Goal: Transaction & Acquisition: Book appointment/travel/reservation

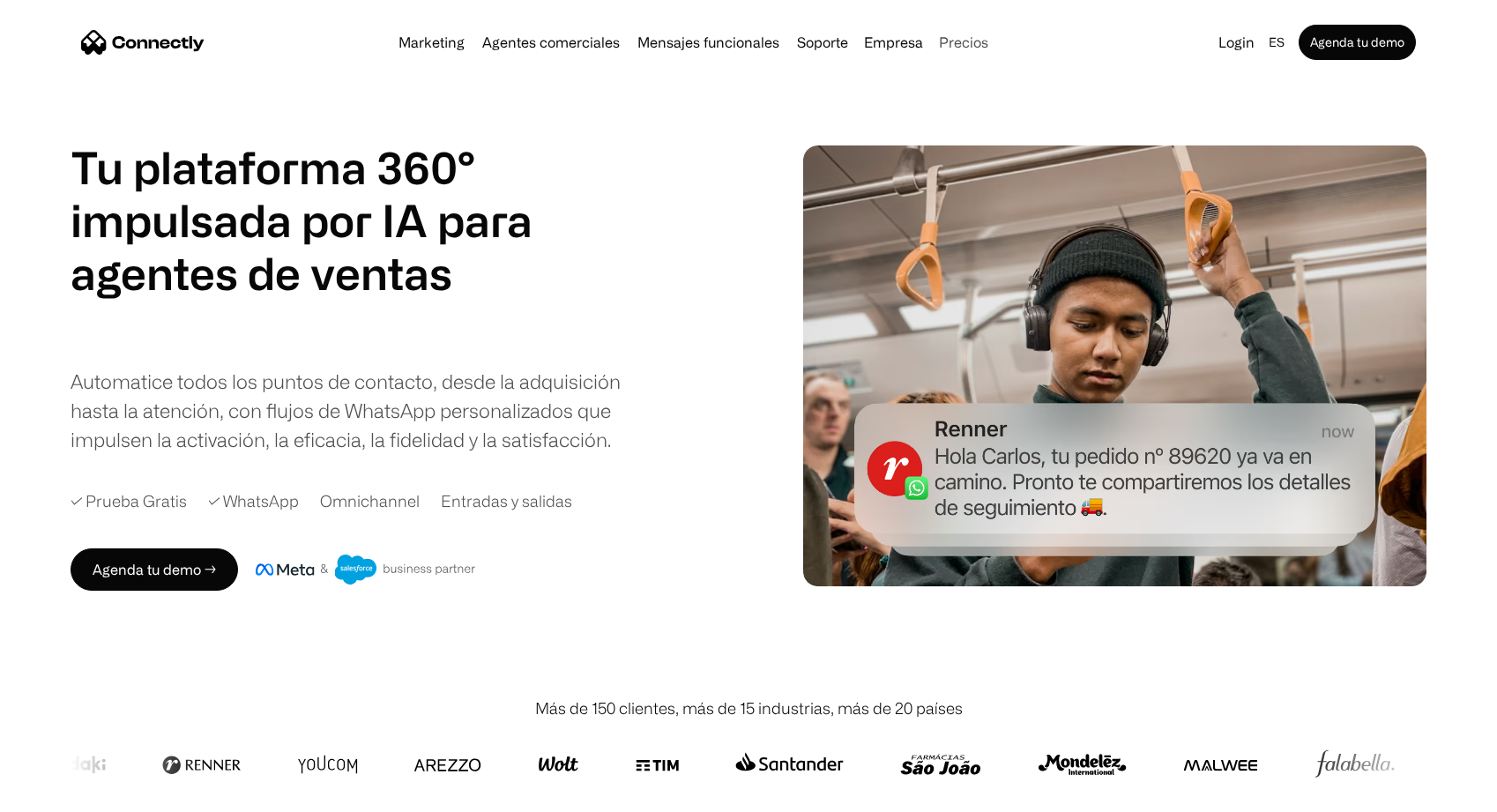
click at [936, 37] on link "Precios" at bounding box center [964, 42] width 64 height 14
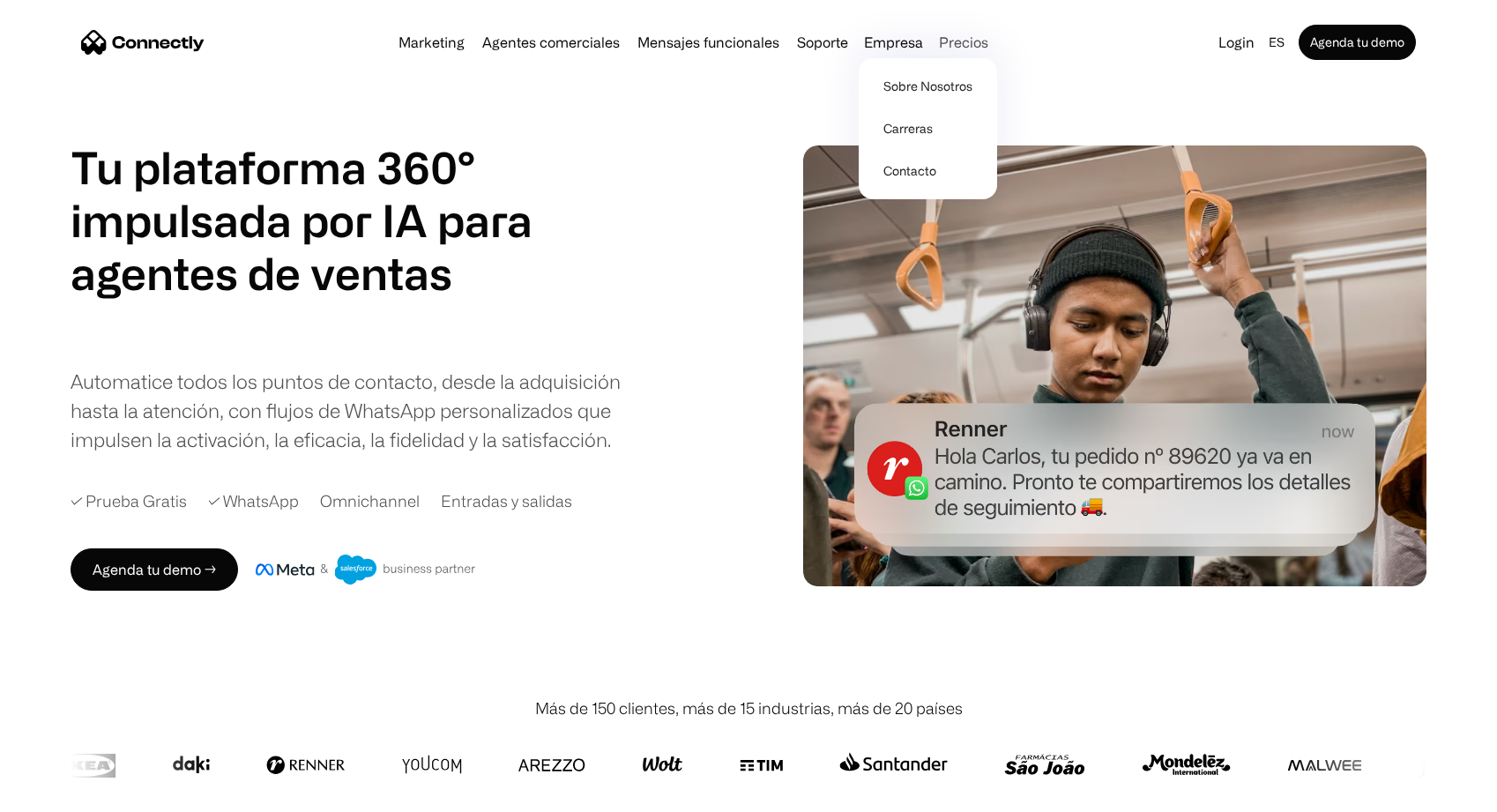
click at [934, 48] on link "Precios" at bounding box center [964, 42] width 64 height 14
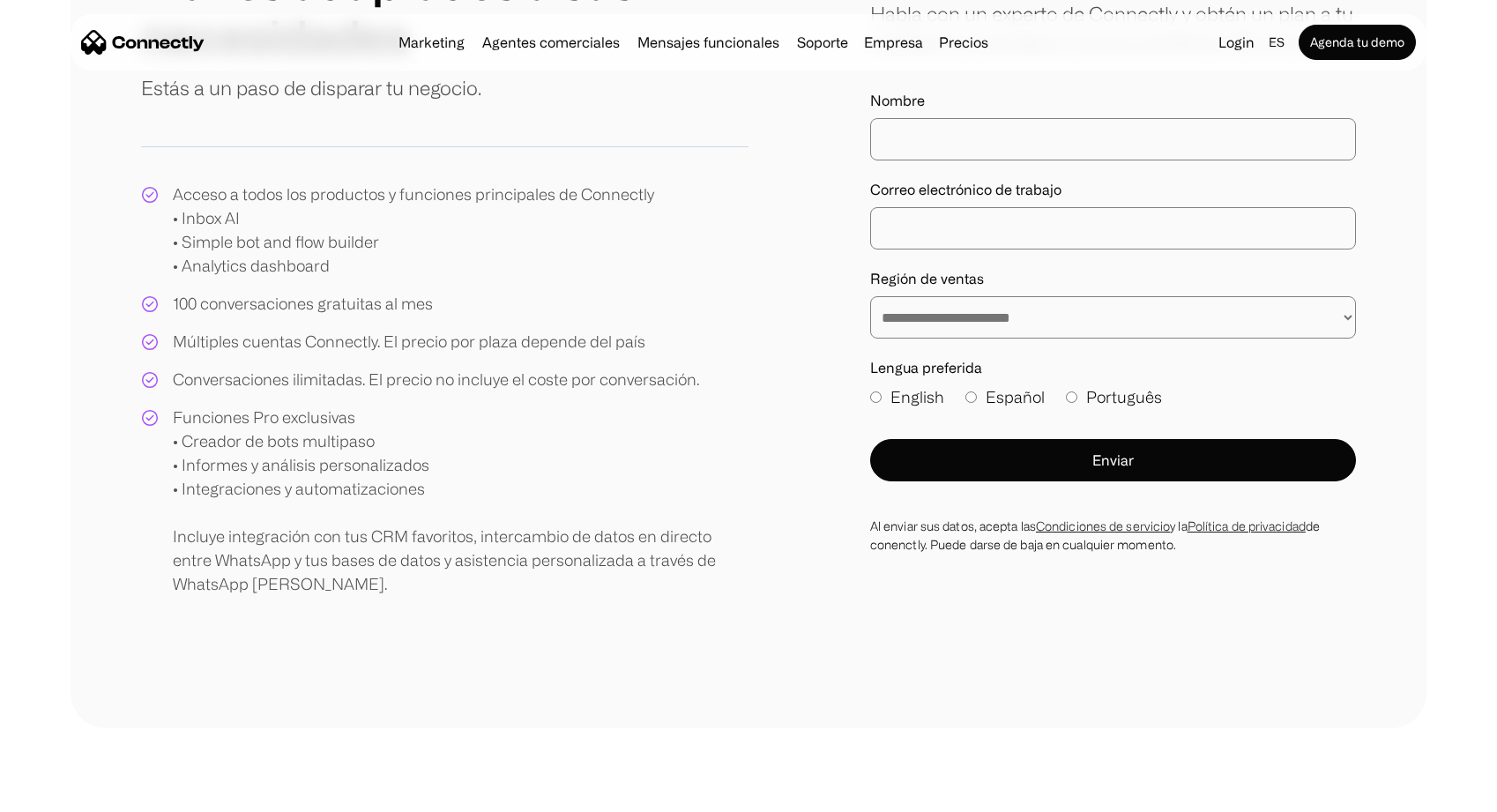
scroll to position [236, 0]
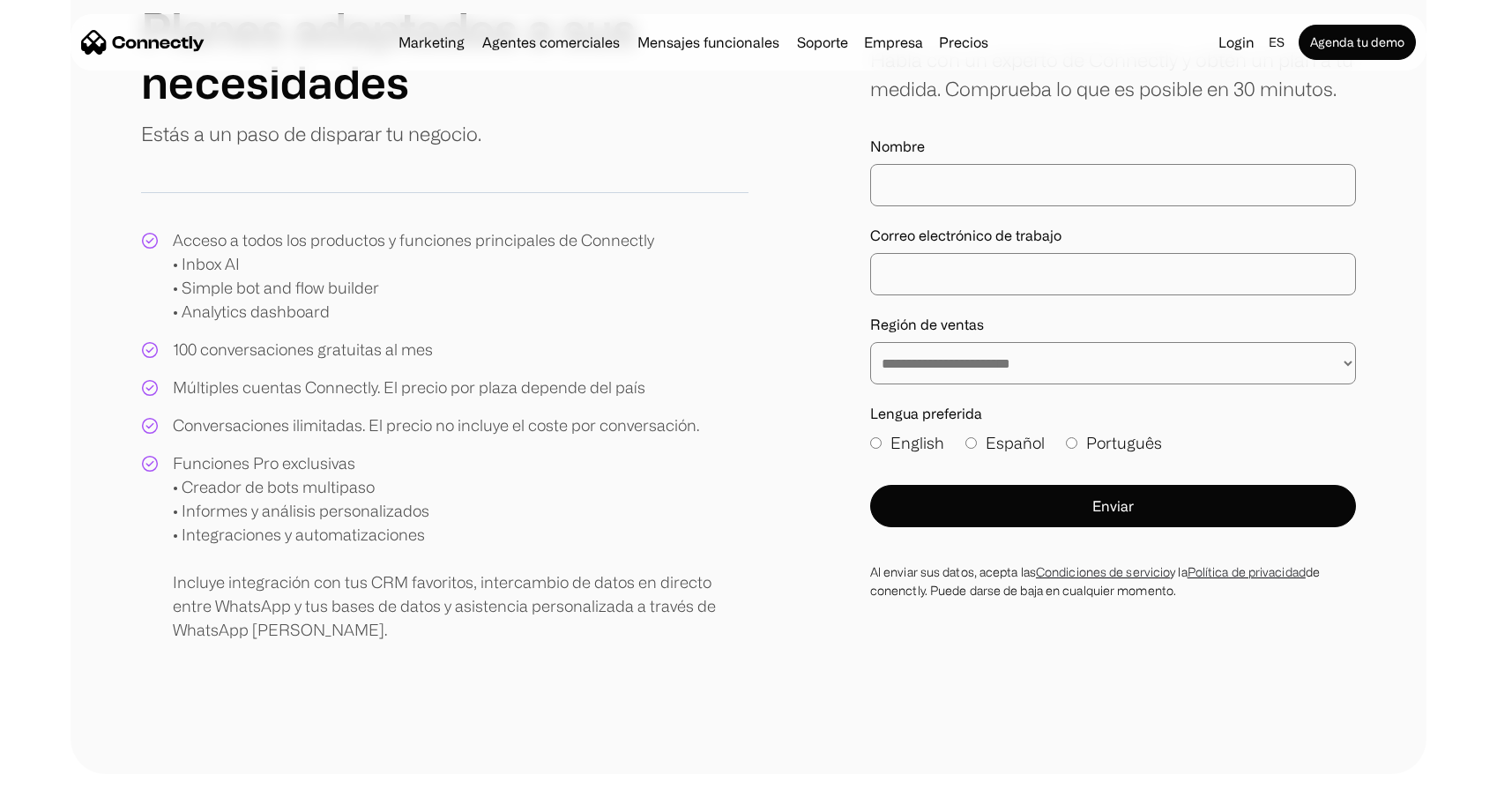
click at [1160, 338] on div "**********" at bounding box center [1112, 350] width 486 height 68
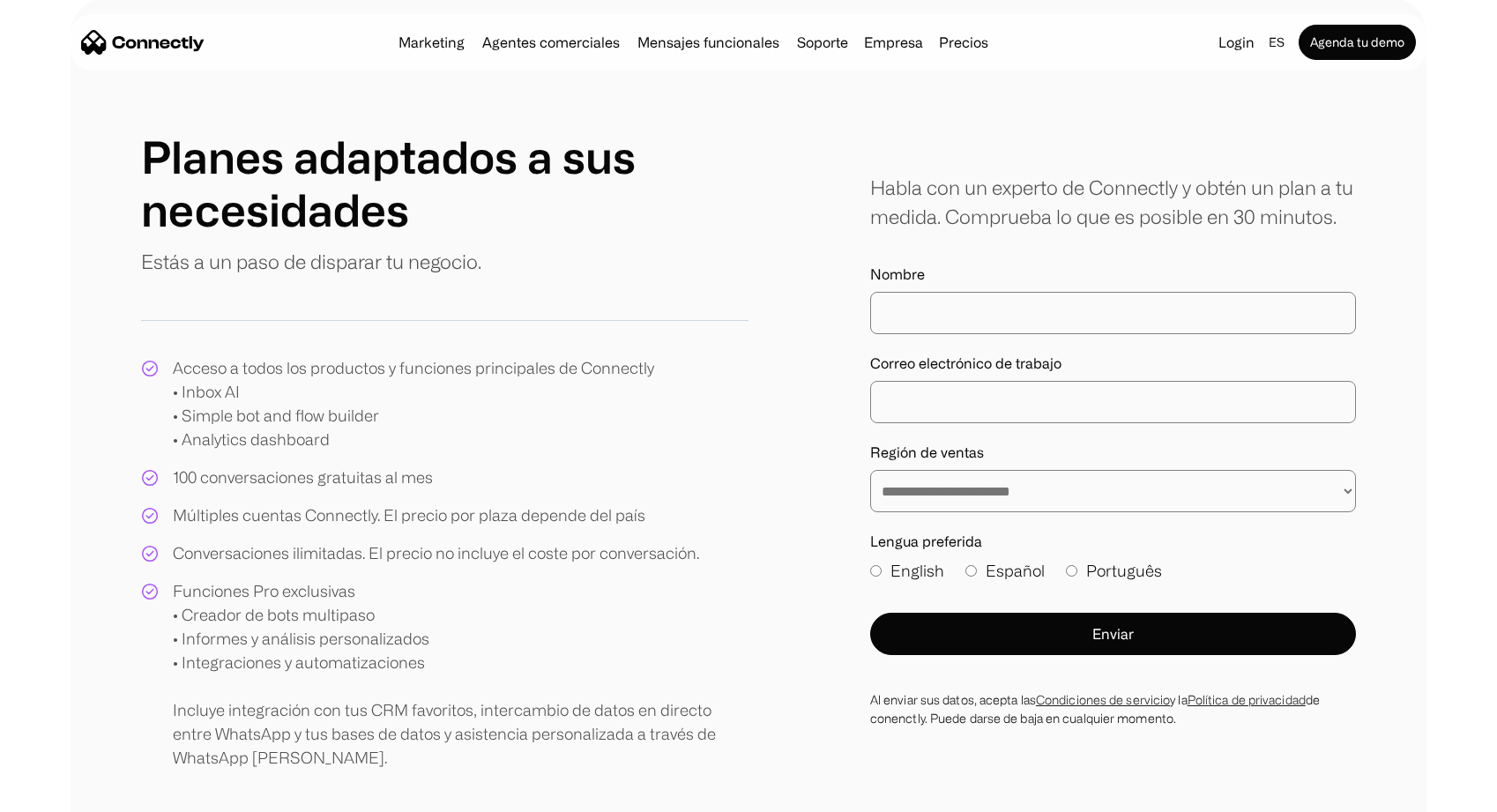
scroll to position [106, 0]
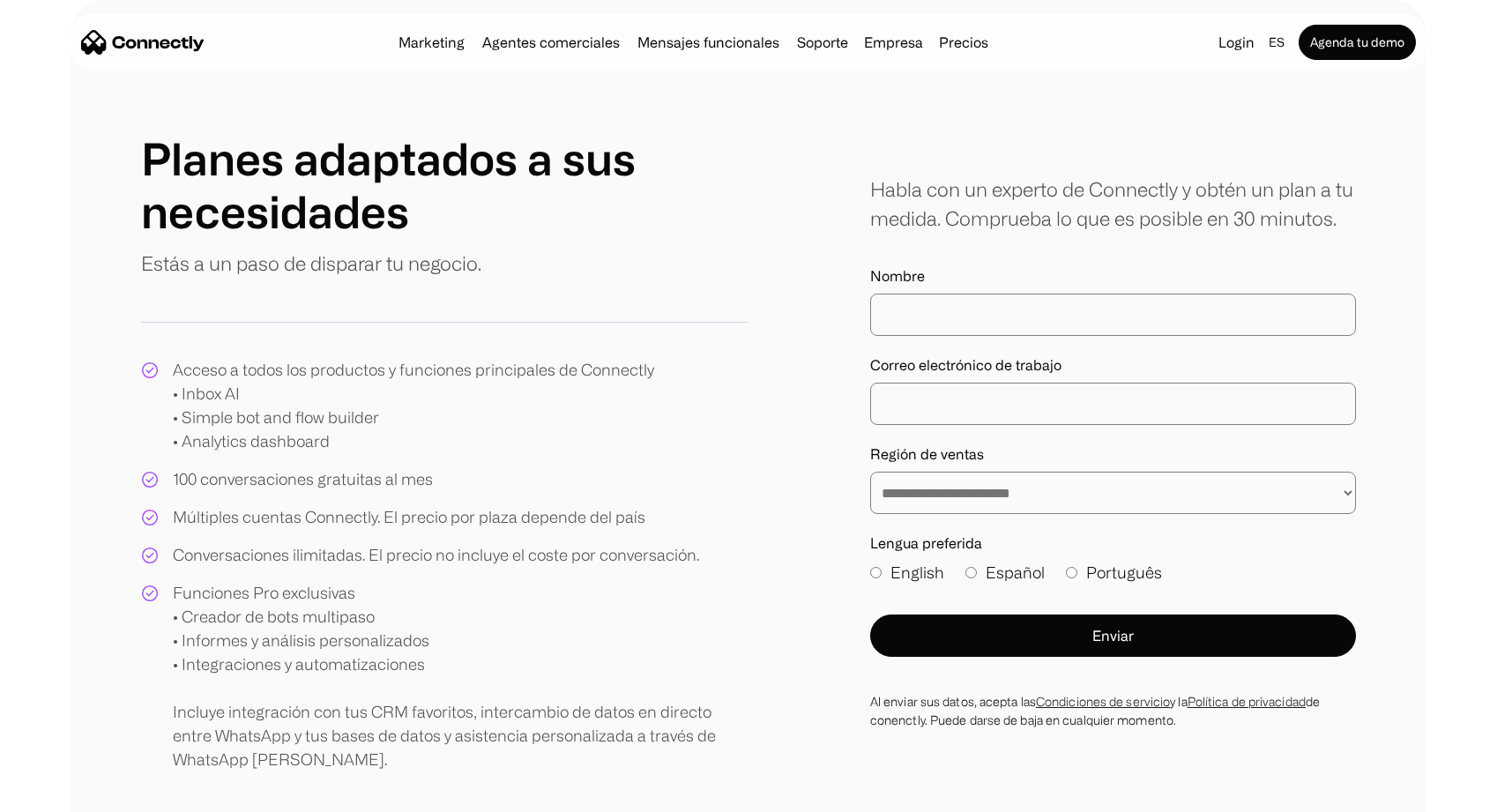
click at [1174, 316] on input "Nombre" at bounding box center [1112, 314] width 486 height 42
type input "****"
type input "**********"
click at [1073, 468] on div "**********" at bounding box center [1112, 480] width 486 height 68
click at [1072, 473] on select "**********" at bounding box center [1112, 492] width 486 height 42
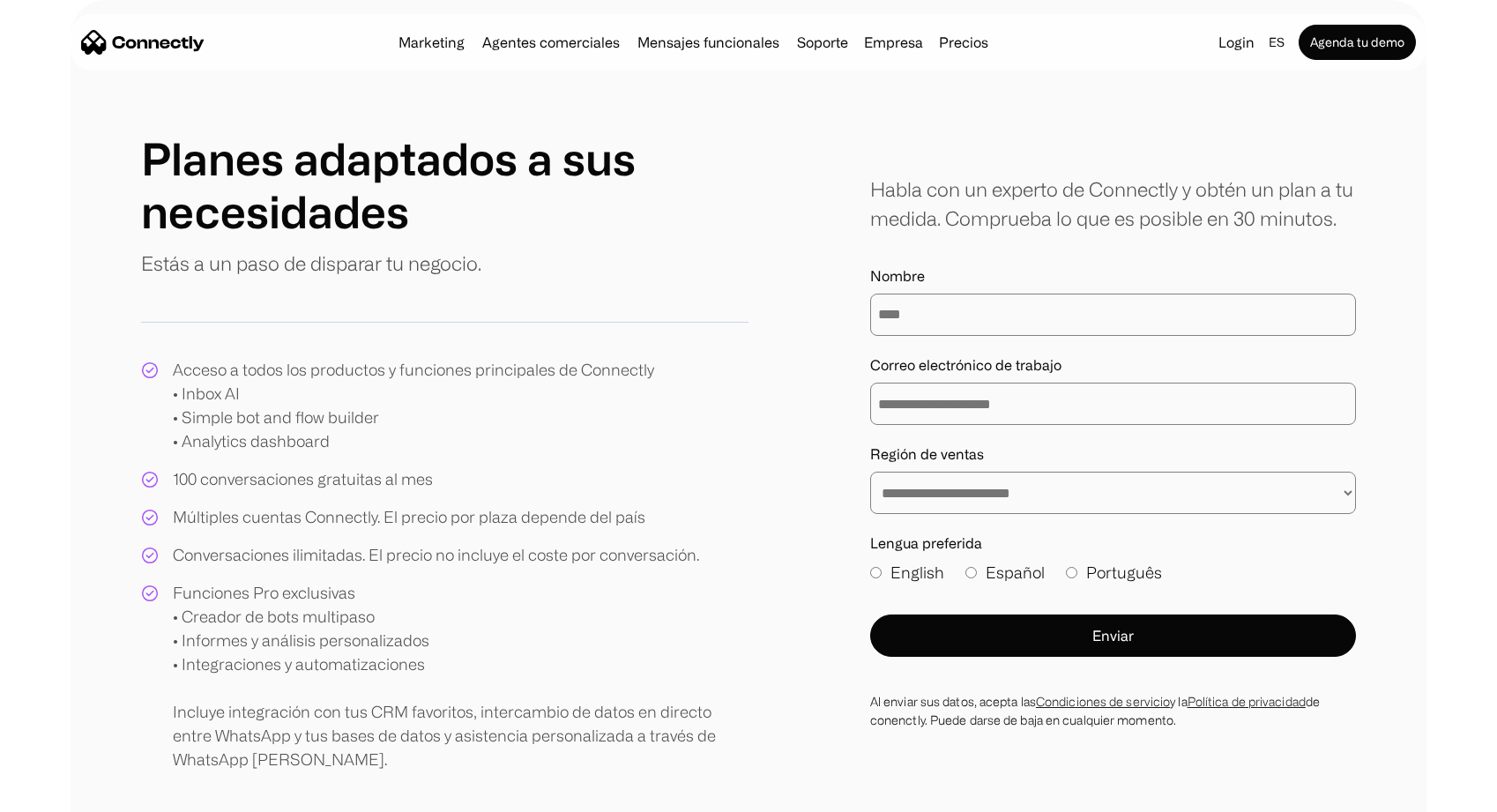
select select "******"
click at [870, 471] on select "**********" at bounding box center [1112, 492] width 486 height 42
click at [1003, 575] on label "Español" at bounding box center [1005, 572] width 80 height 23
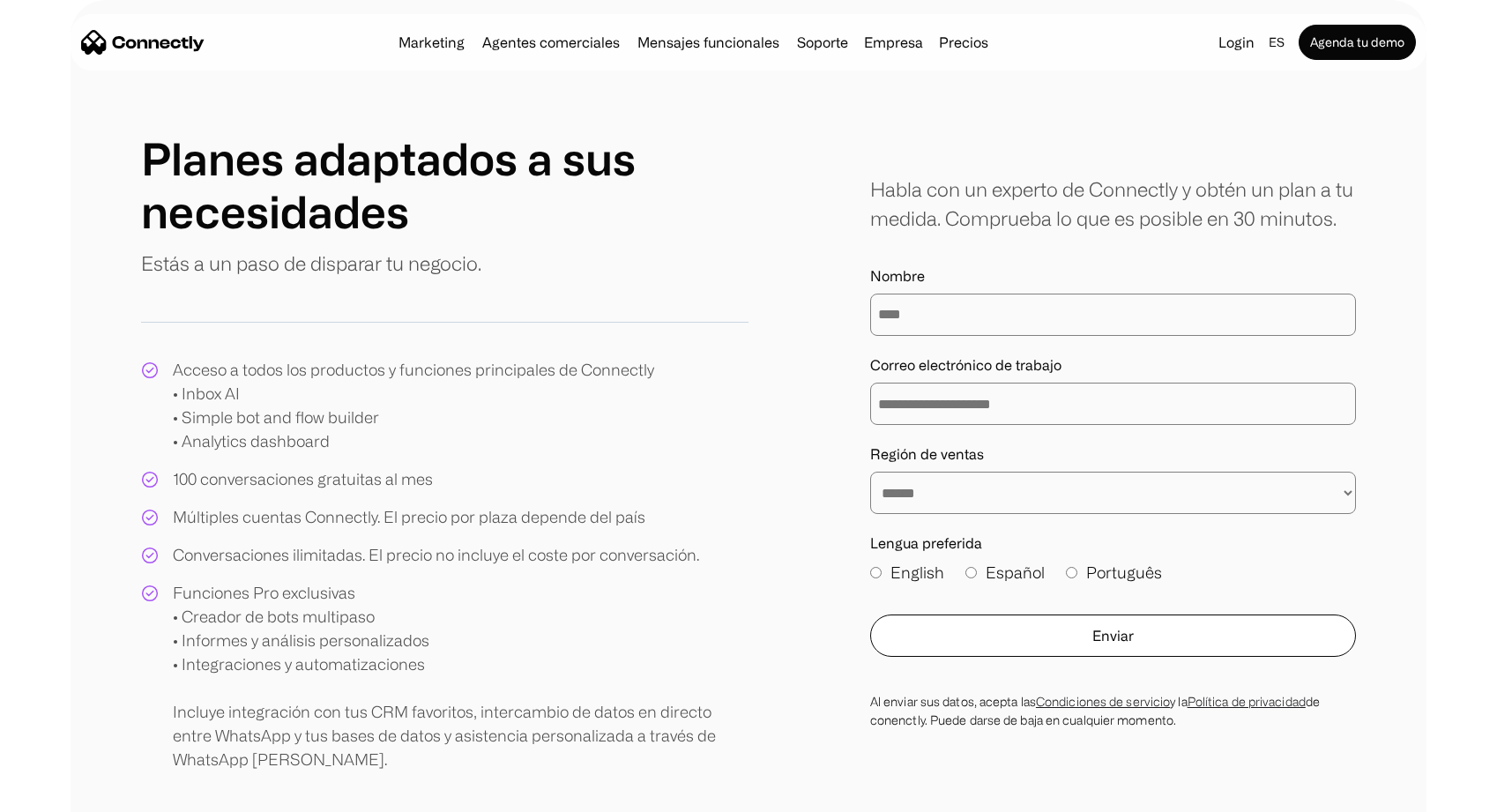
click at [1000, 628] on button "Enviar" at bounding box center [1112, 635] width 486 height 42
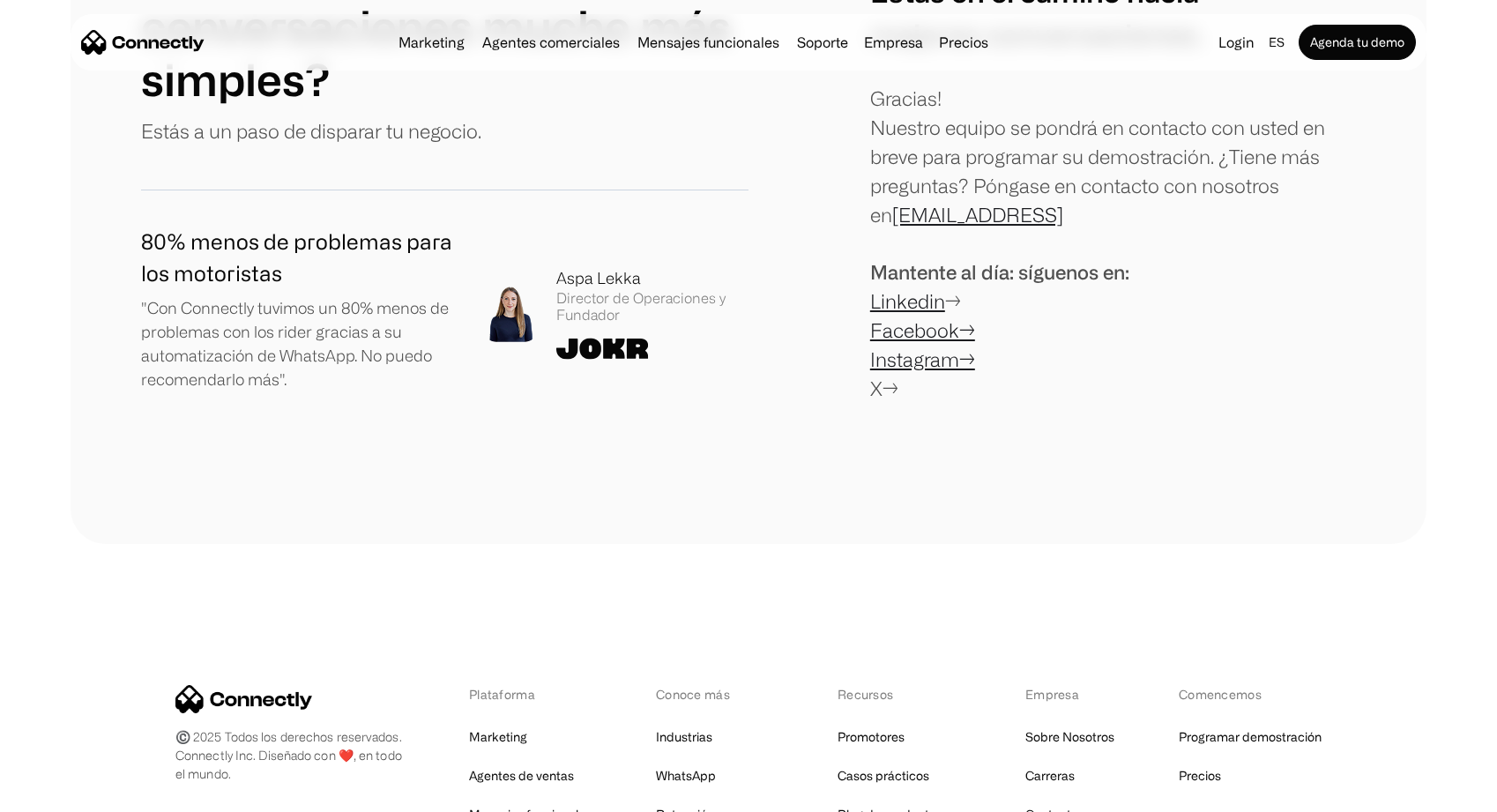
scroll to position [614, 0]
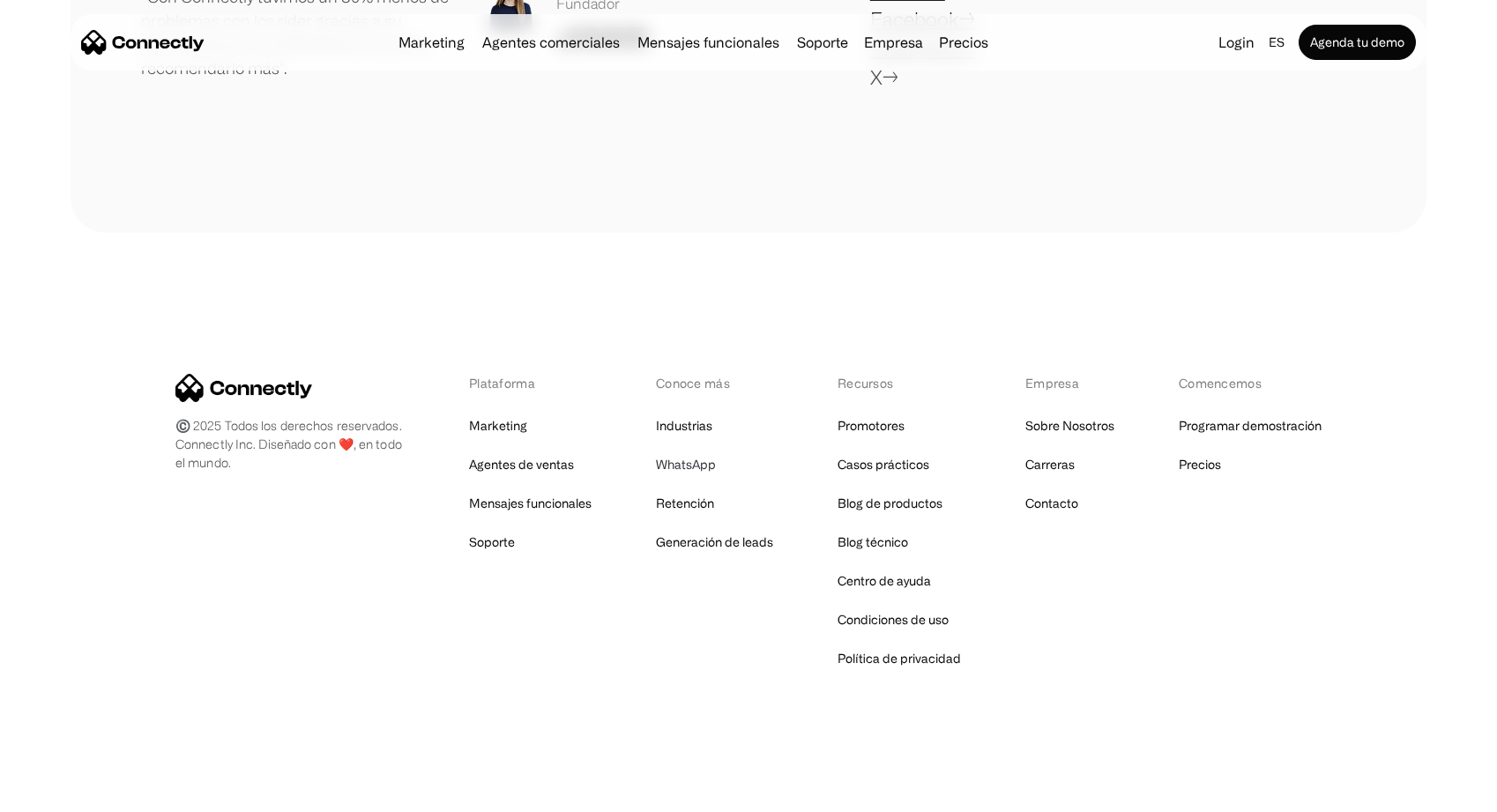
click at [689, 459] on link "WhatsApp" at bounding box center [686, 465] width 60 height 24
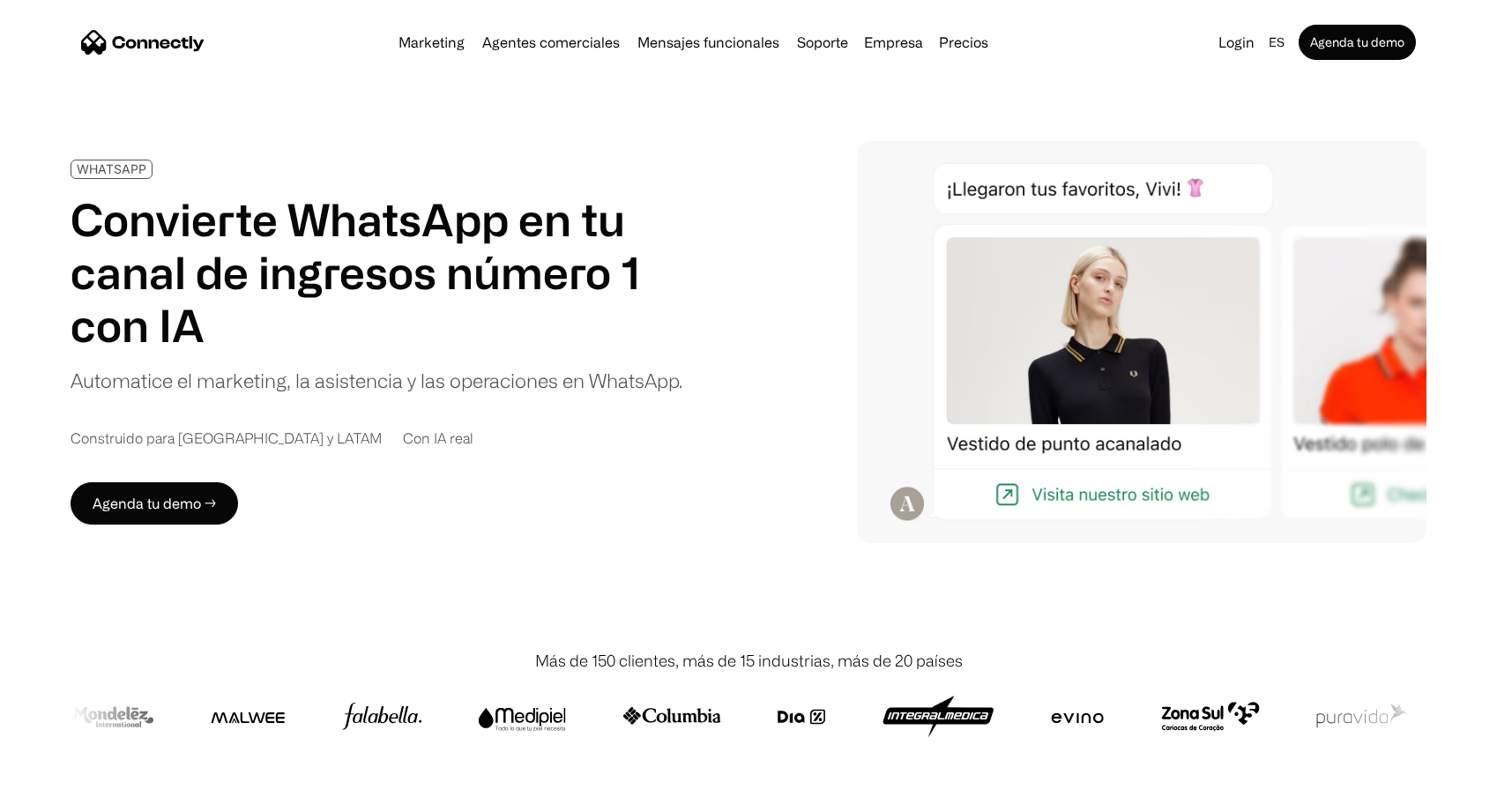
click at [822, 51] on div "Marketing Agentes comerciales Mensajes funcionales Soporte Empresa Sobre Nosotr…" at bounding box center [693, 42] width 604 height 24
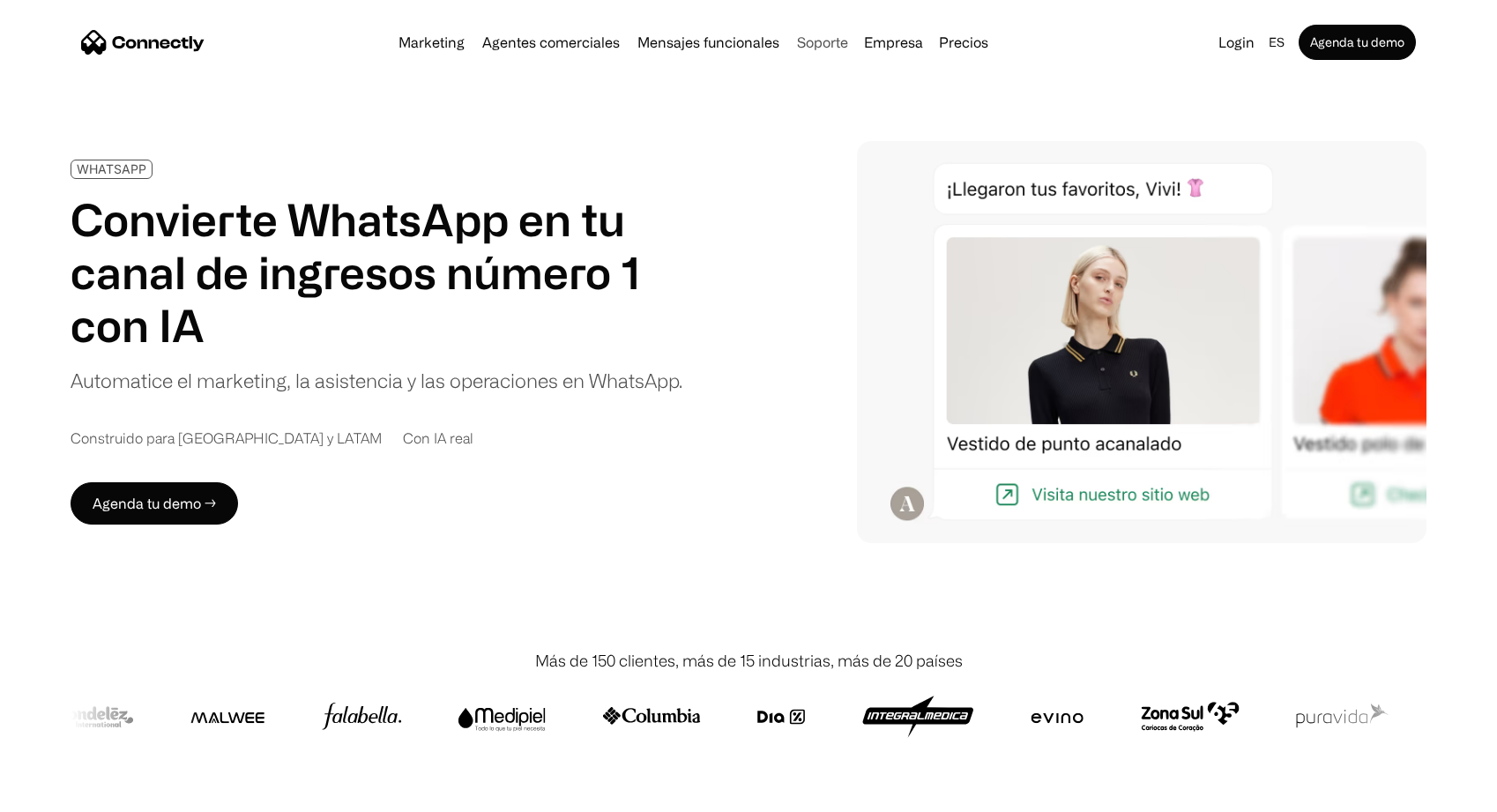
click at [826, 44] on link "Soporte" at bounding box center [823, 42] width 65 height 14
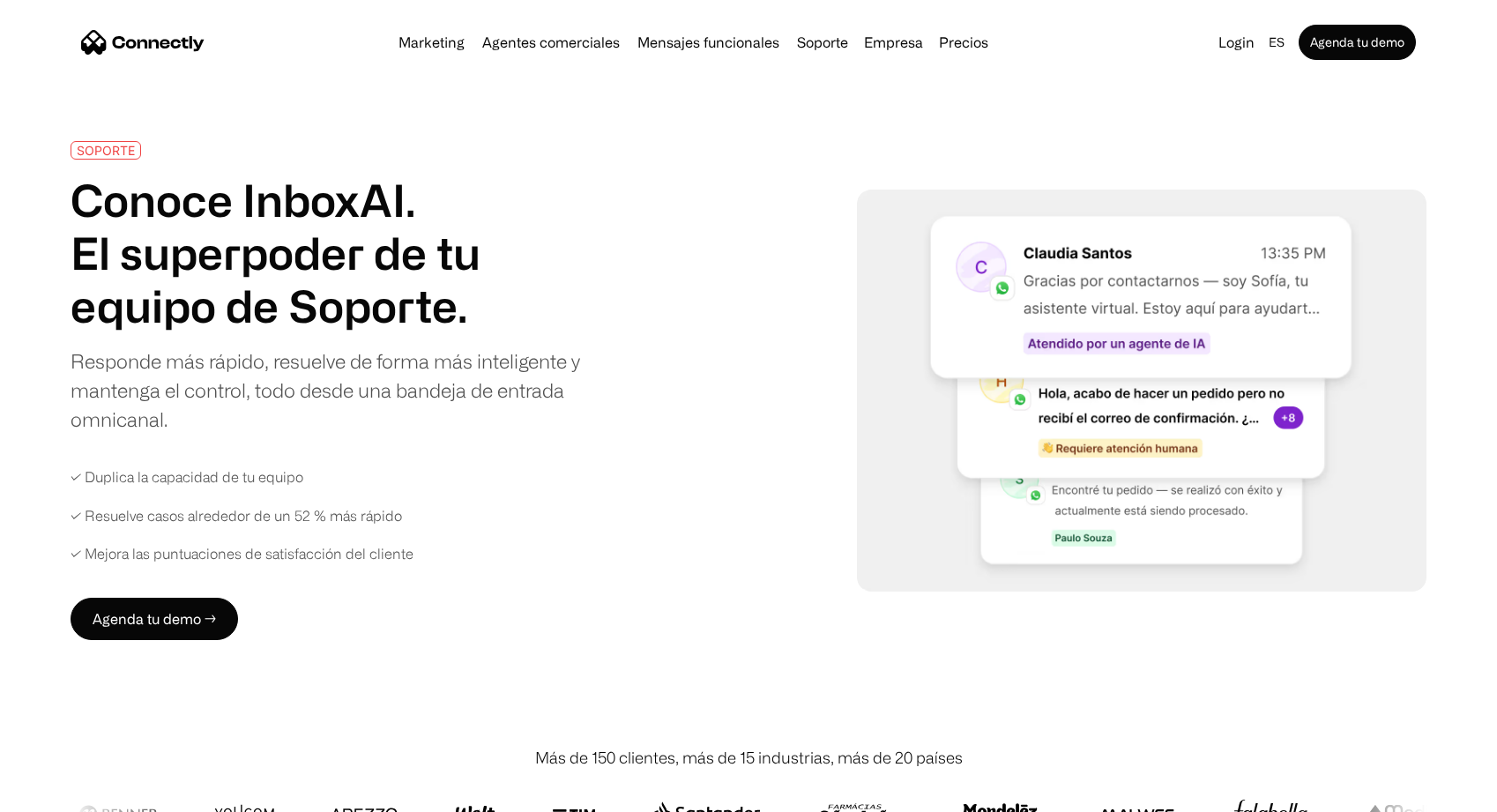
click at [415, 61] on div "Marketing Agentes comerciales Mensajes funcionales Soporte Empresa Sobre Nosotr…" at bounding box center [748, 42] width 1357 height 56
click at [416, 48] on link "Marketing" at bounding box center [431, 42] width 80 height 14
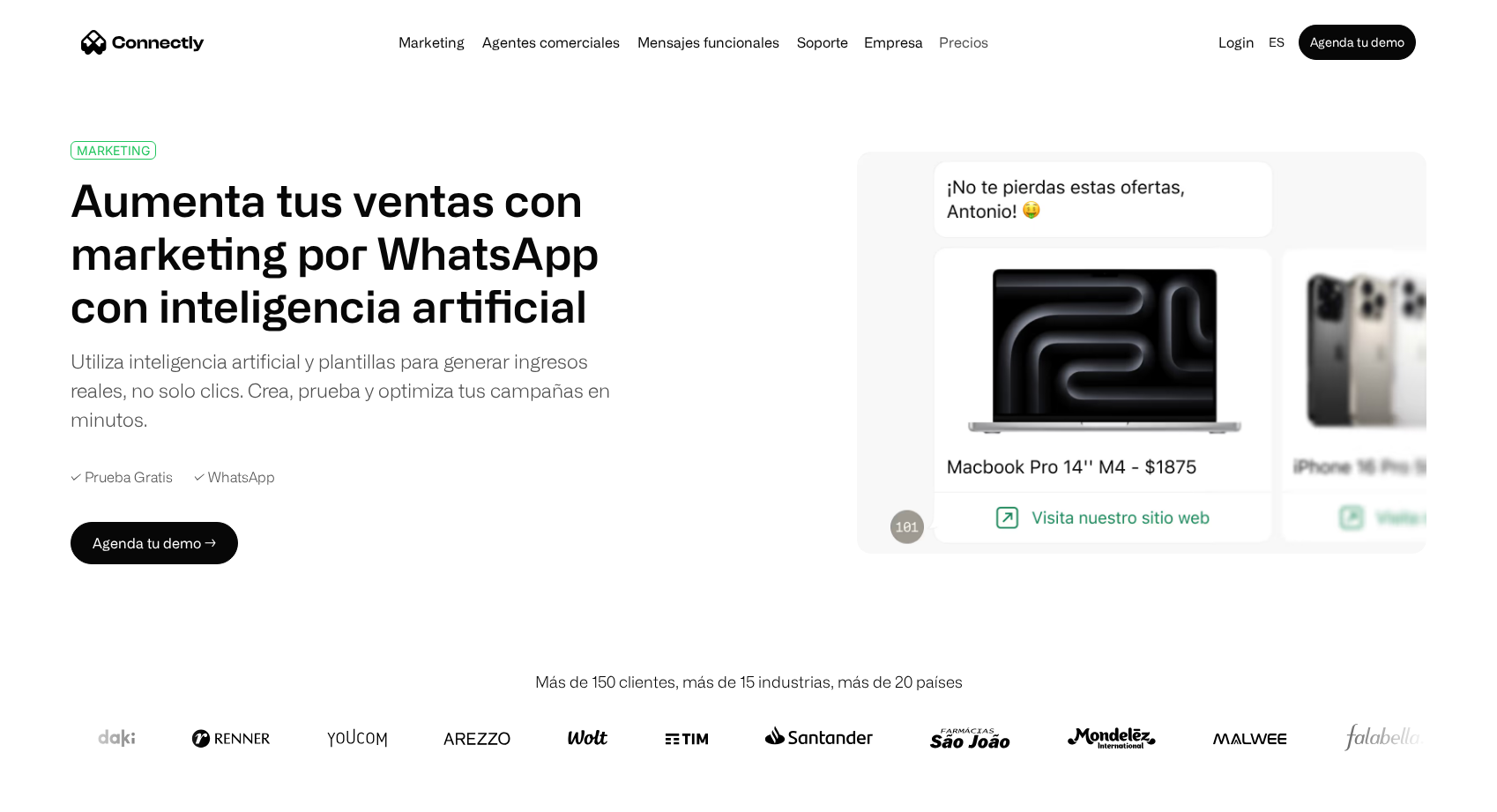
click at [950, 36] on link "Precios" at bounding box center [964, 42] width 64 height 14
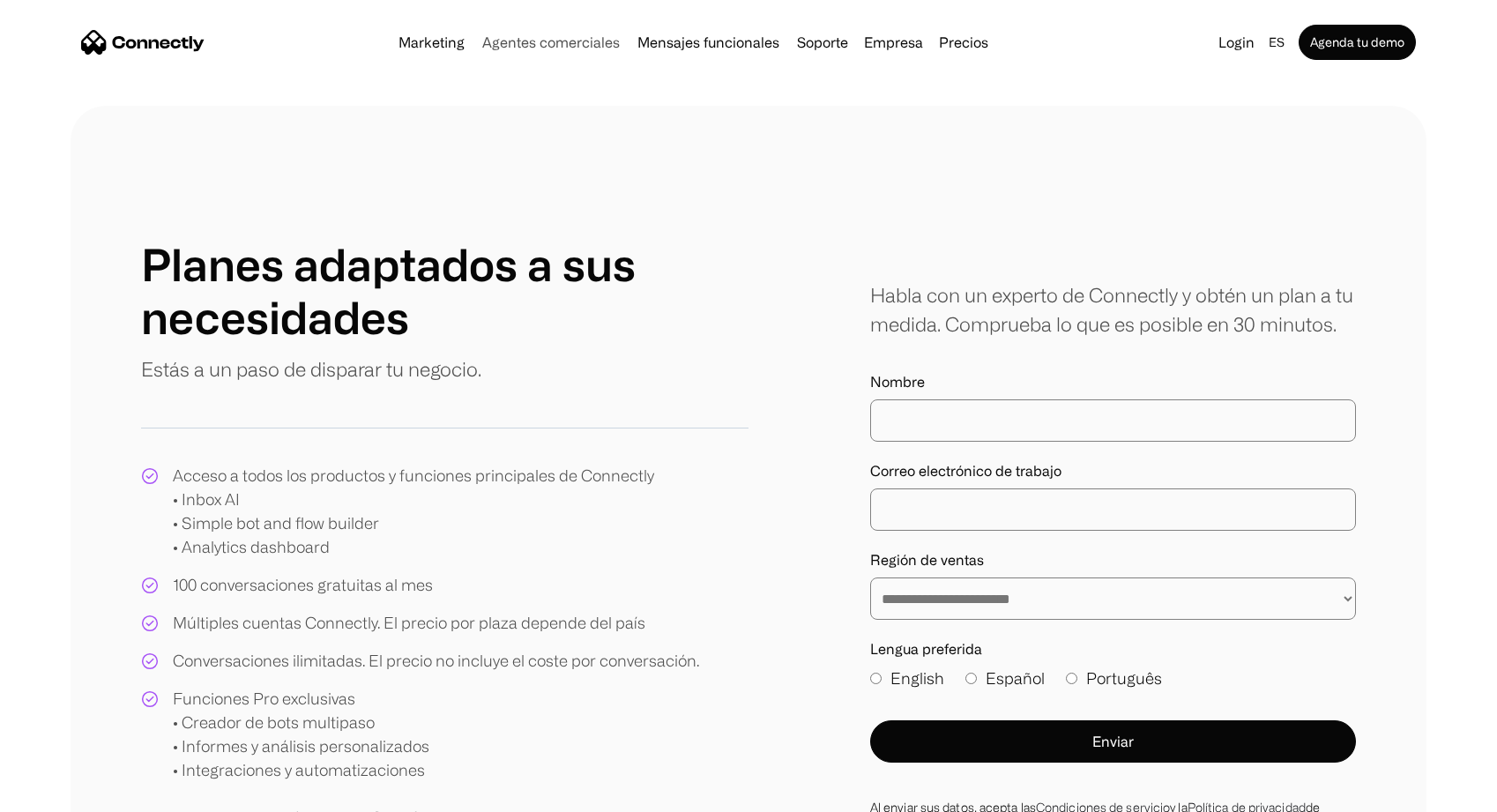
click at [594, 43] on link "Agentes comerciales" at bounding box center [551, 42] width 152 height 14
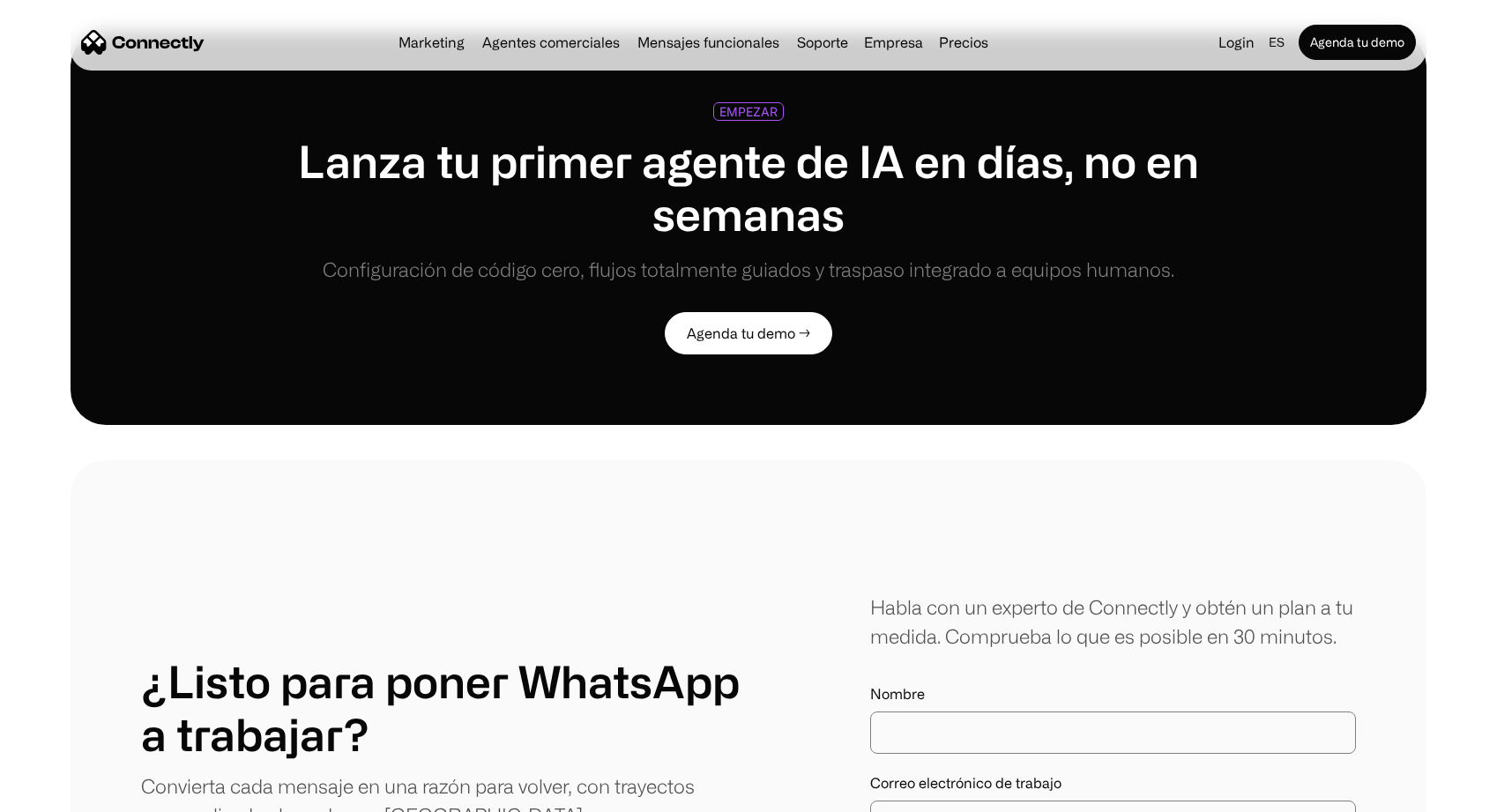
scroll to position [5215, 0]
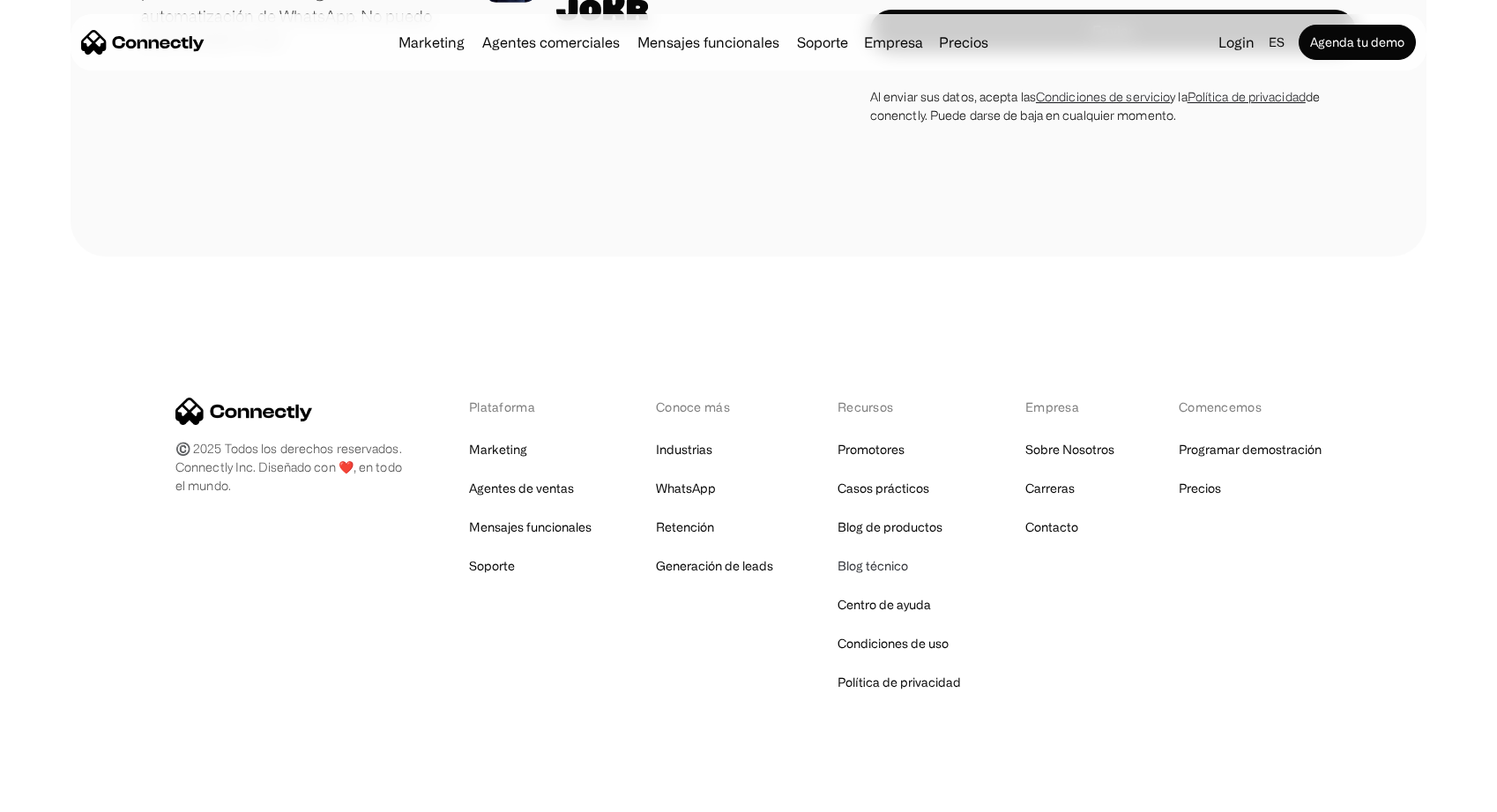
click at [882, 554] on link "Blog técnico" at bounding box center [872, 566] width 70 height 24
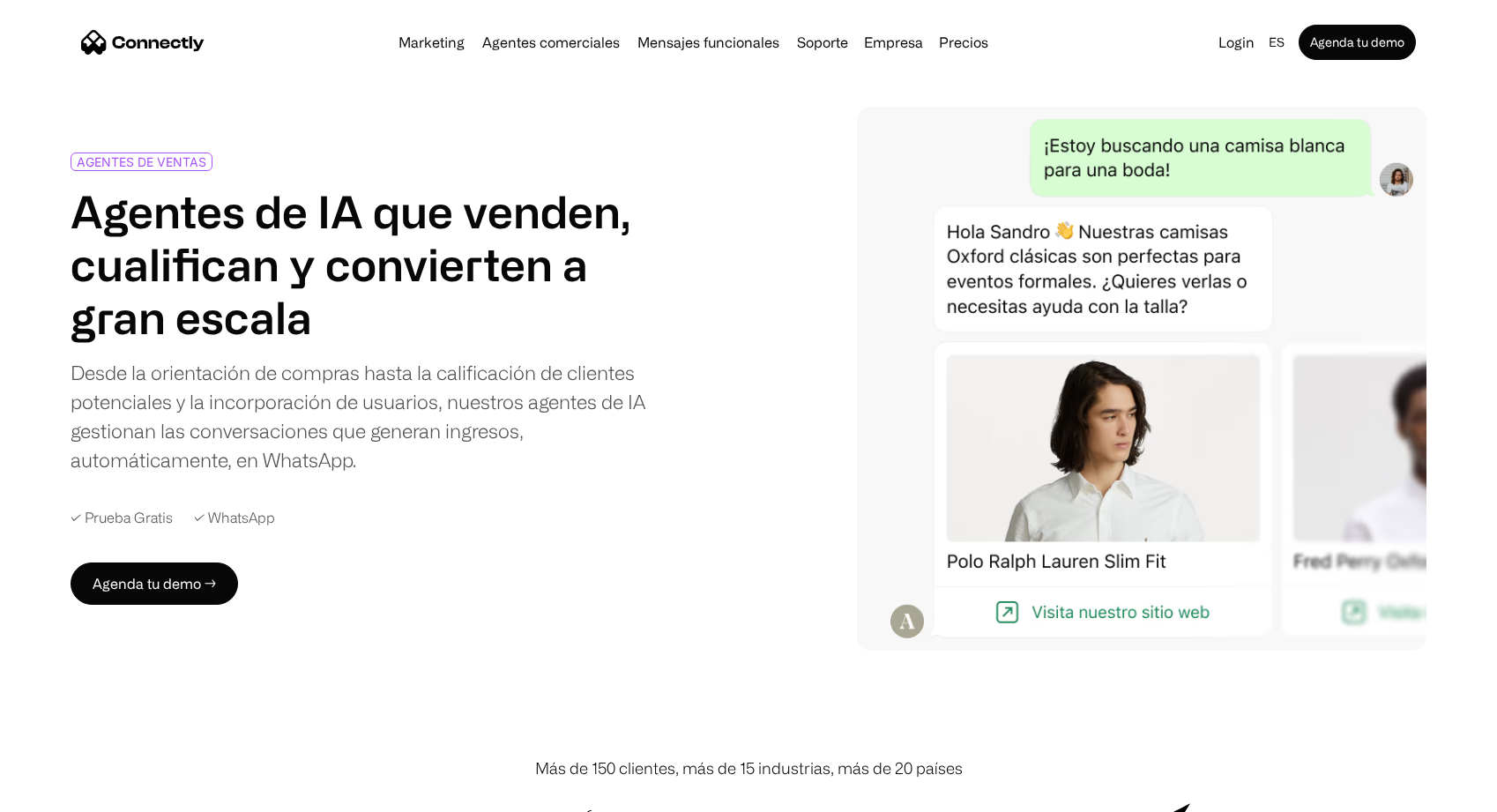
scroll to position [0, 0]
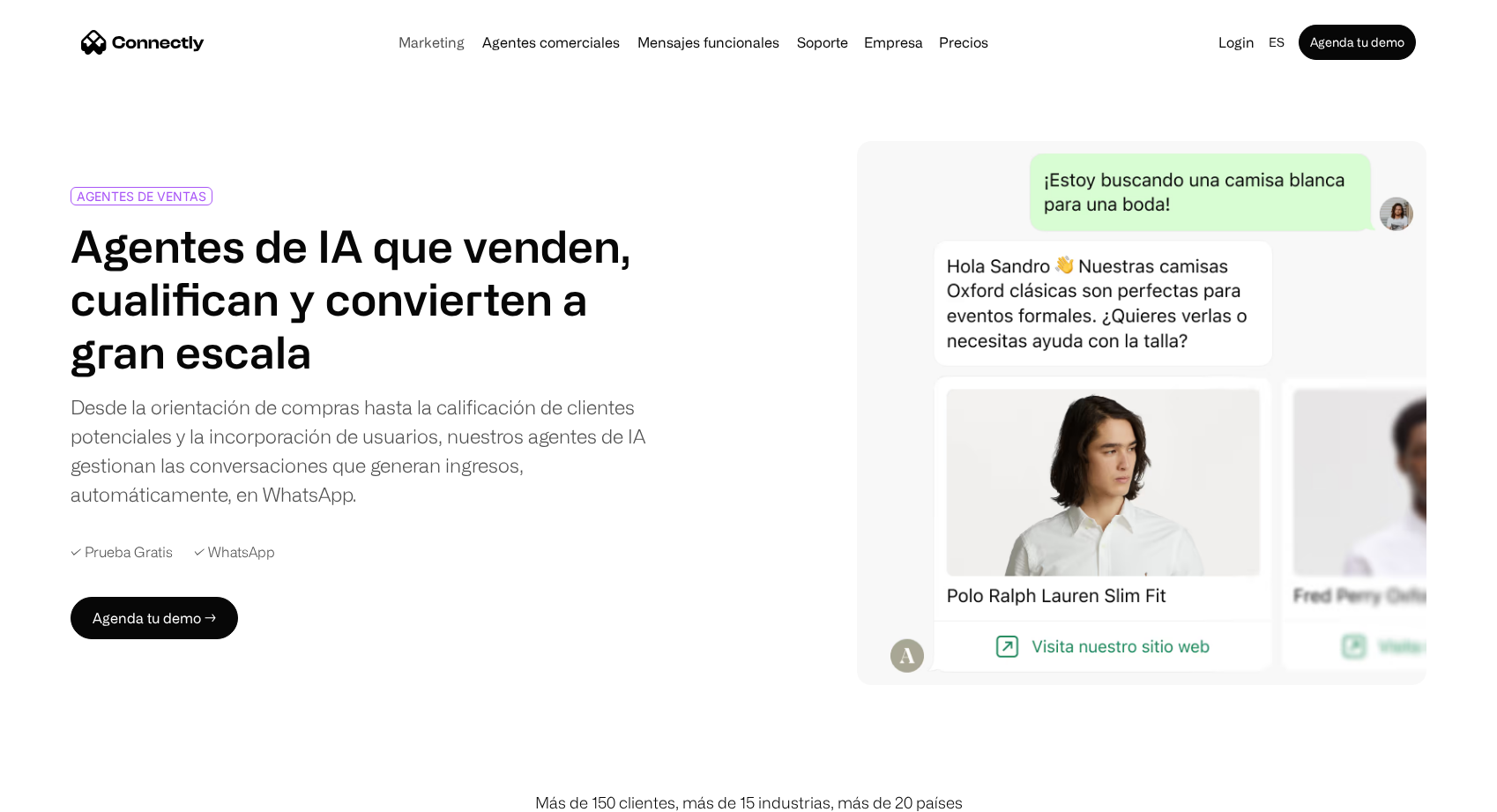
click at [429, 48] on link "Marketing" at bounding box center [431, 42] width 80 height 14
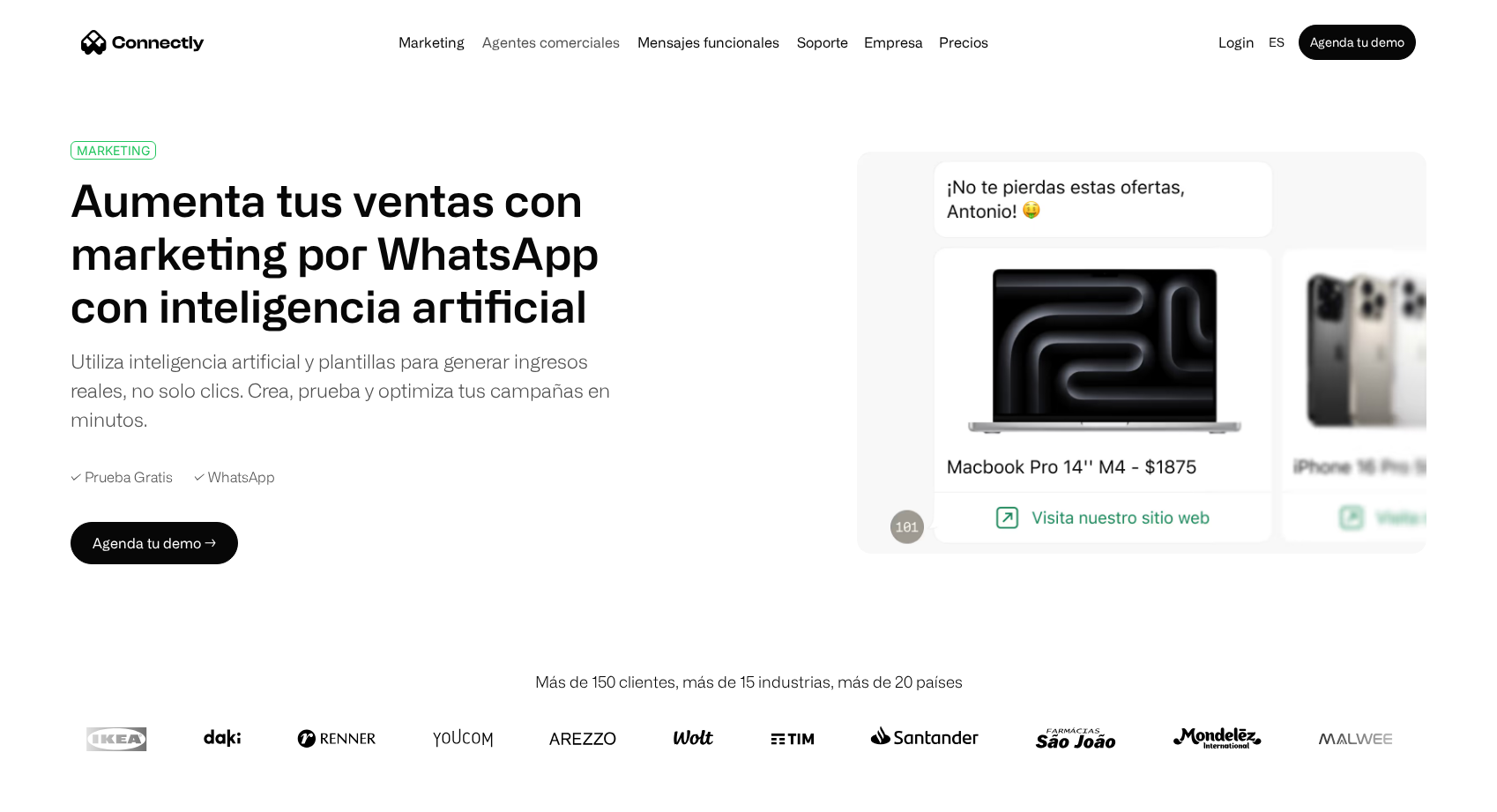
click at [545, 39] on link "Agentes comerciales" at bounding box center [551, 42] width 152 height 14
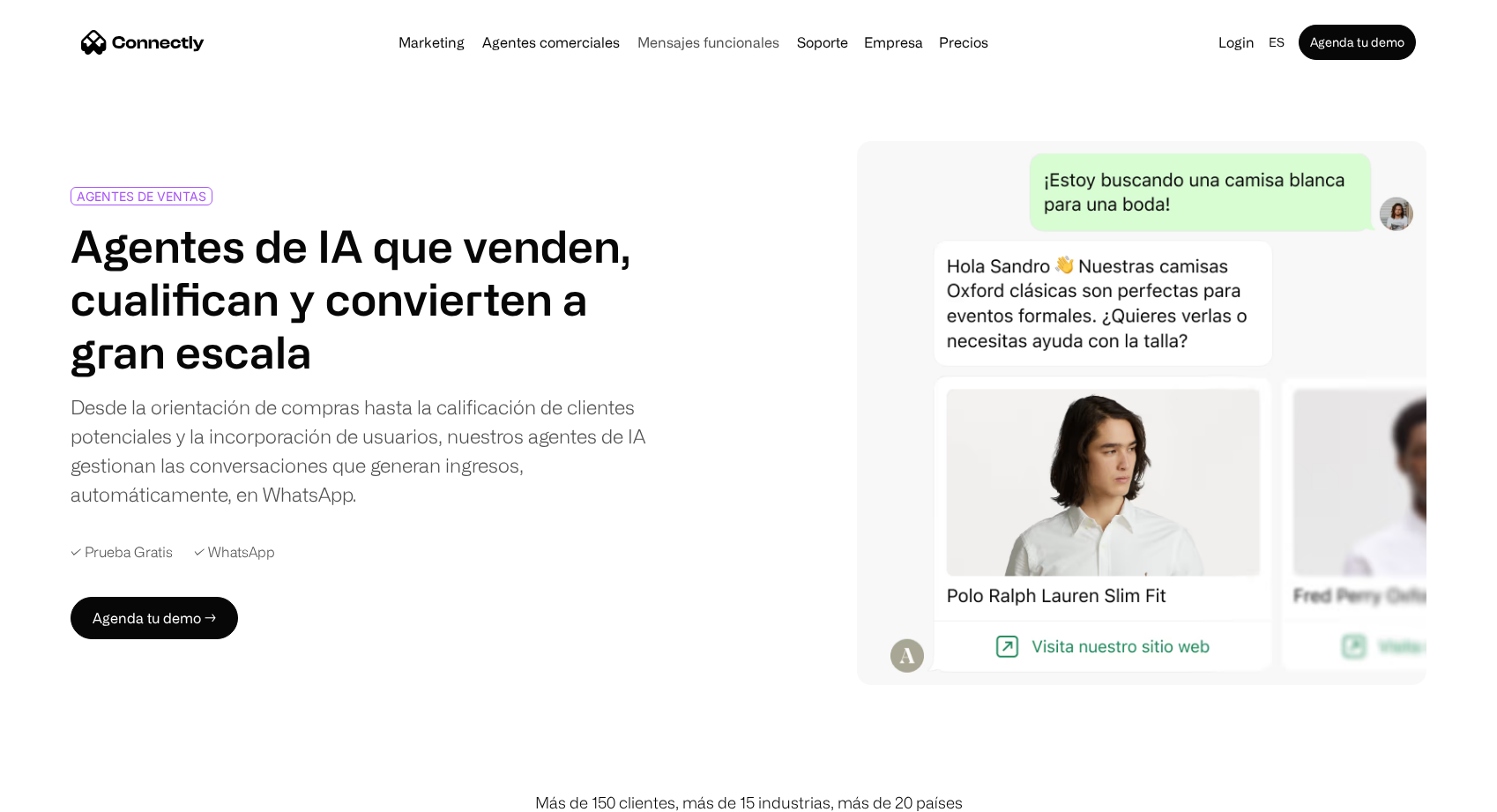
click at [685, 38] on link "Mensajes funcionales" at bounding box center [708, 42] width 156 height 14
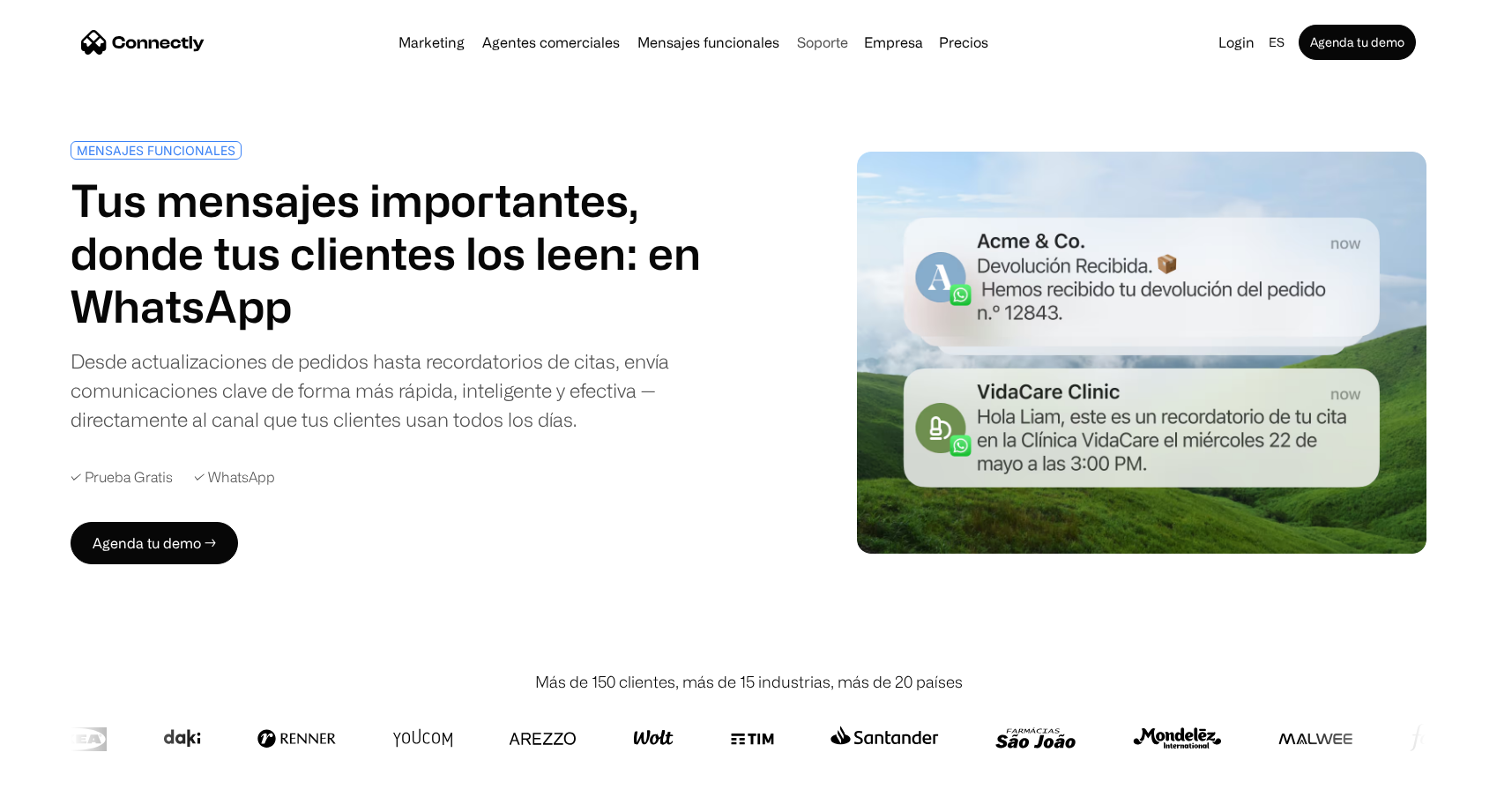
click at [825, 36] on link "Soporte" at bounding box center [823, 42] width 65 height 14
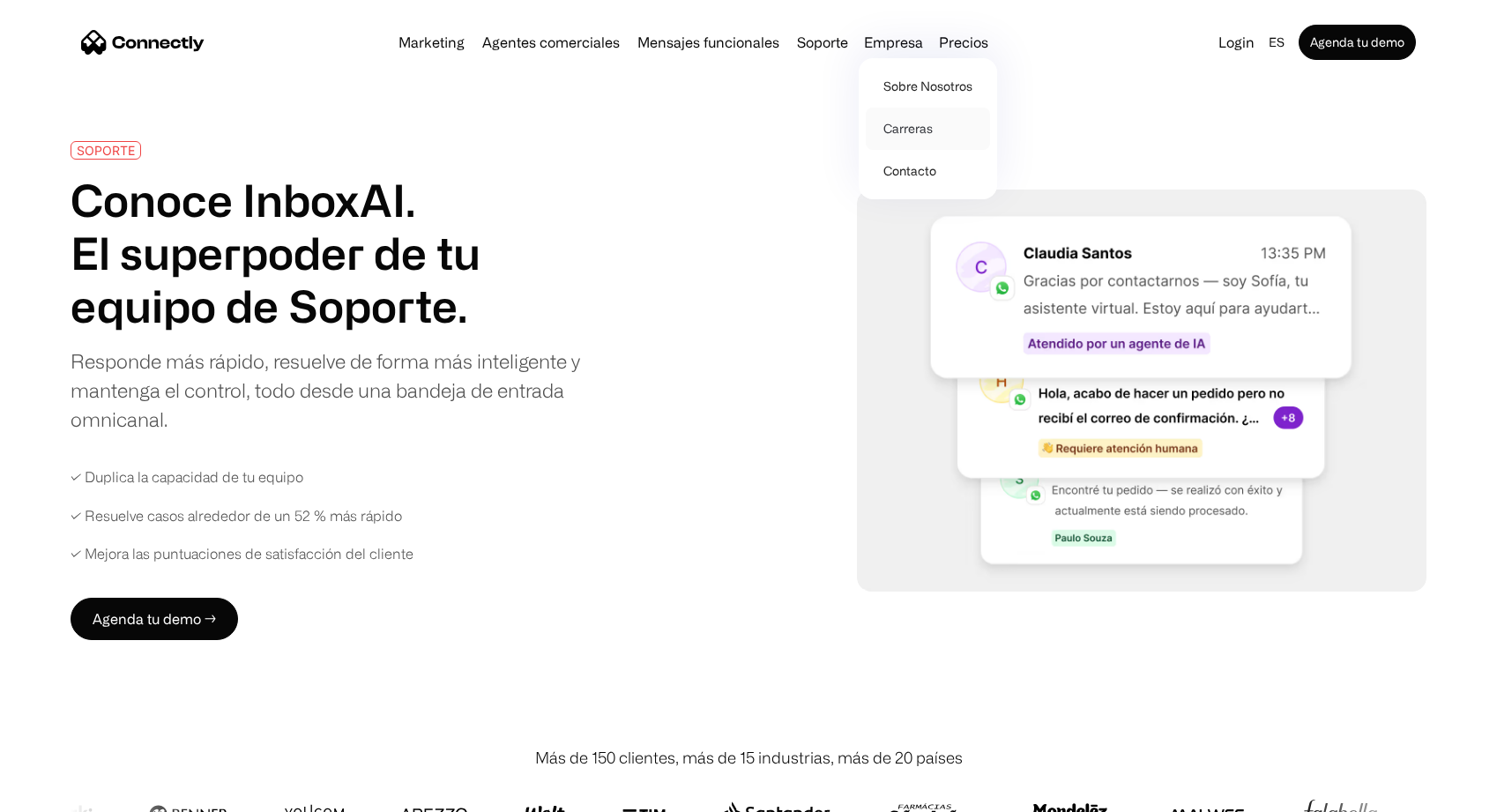
click at [902, 125] on link "Carreras" at bounding box center [928, 128] width 124 height 42
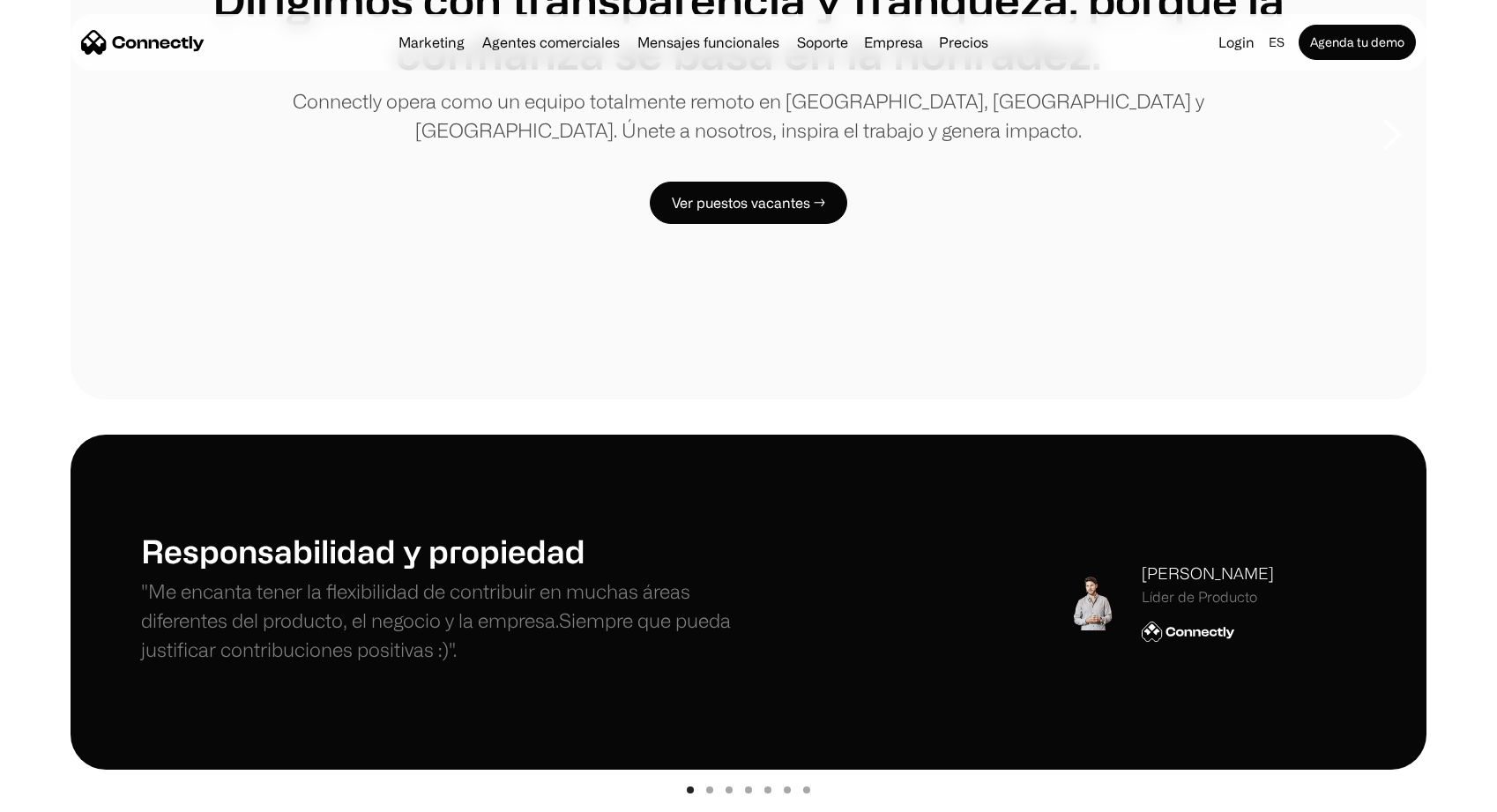
scroll to position [238, 0]
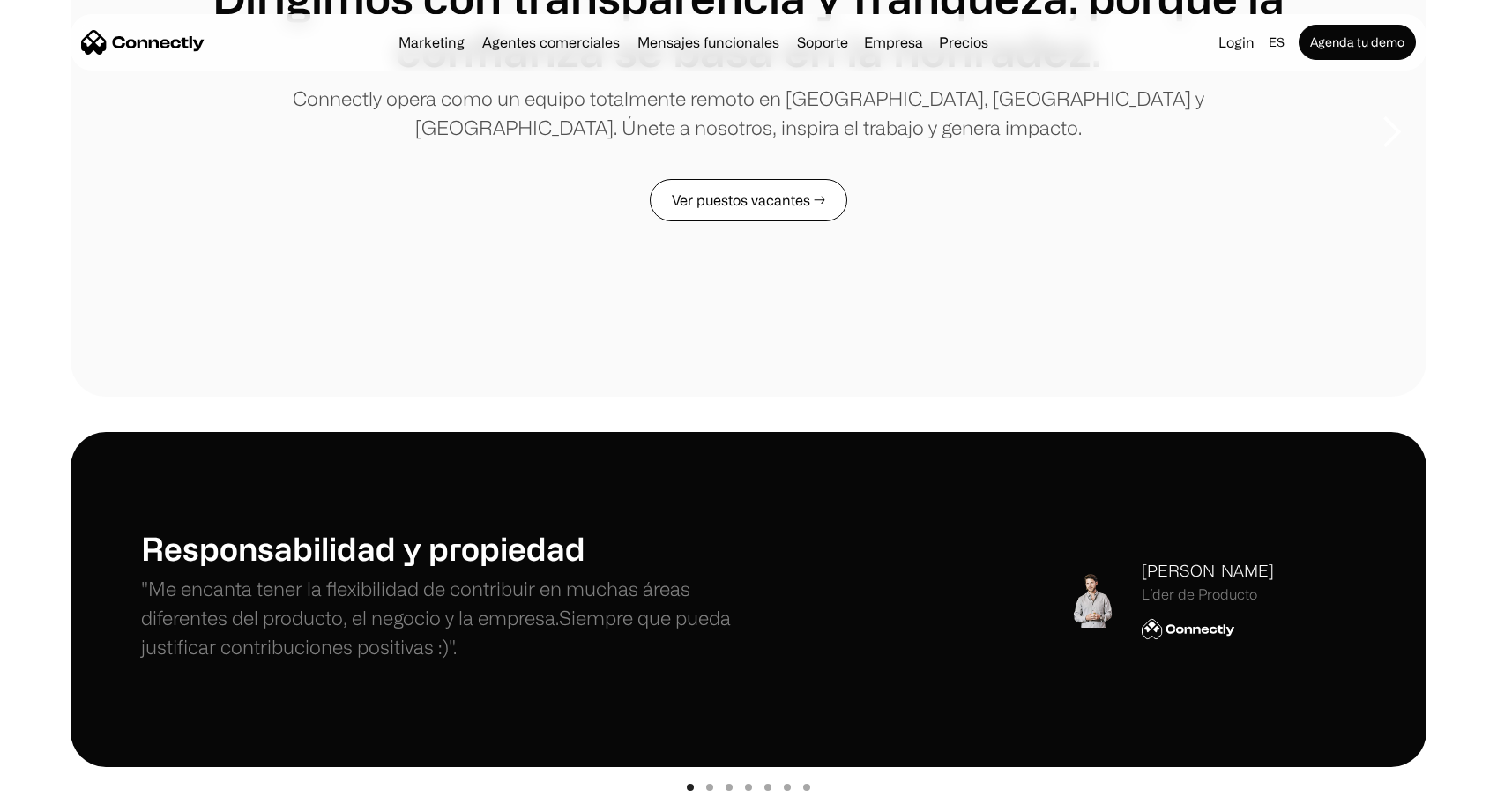
click at [777, 214] on link "Ver puestos vacantes →" at bounding box center [748, 199] width 197 height 42
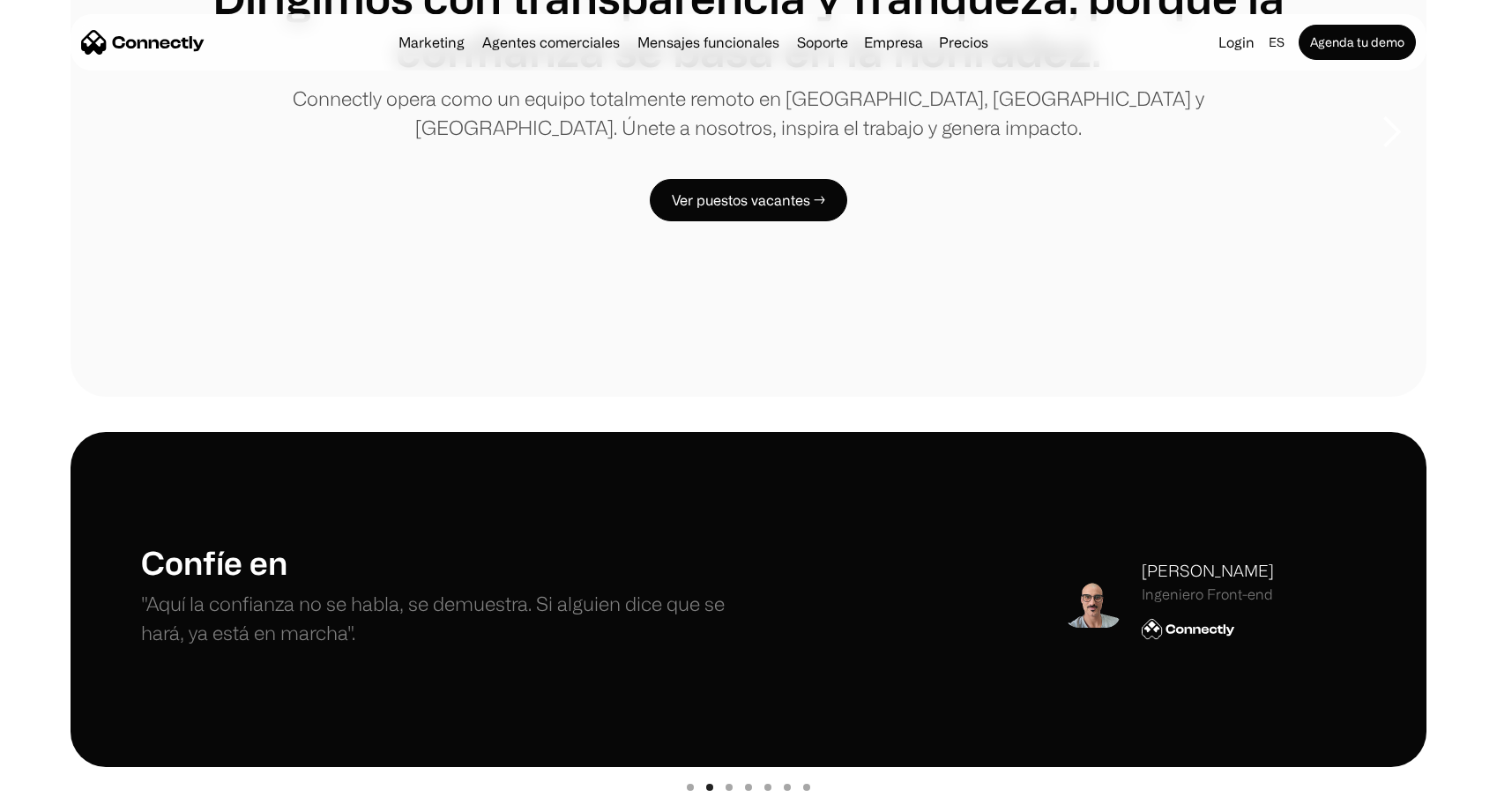
scroll to position [0, 0]
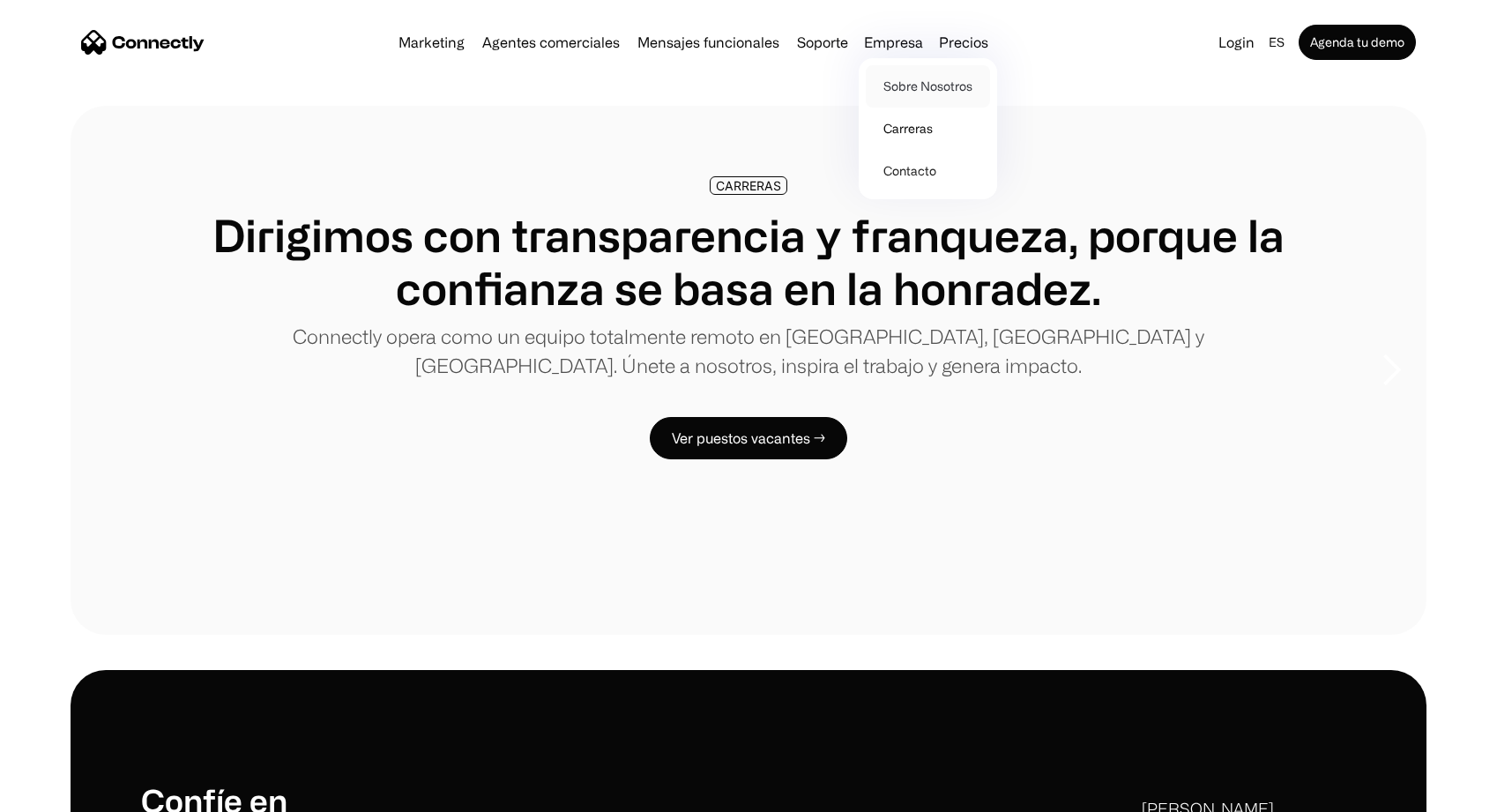
click at [928, 72] on link "Sobre Nosotros" at bounding box center [928, 86] width 124 height 42
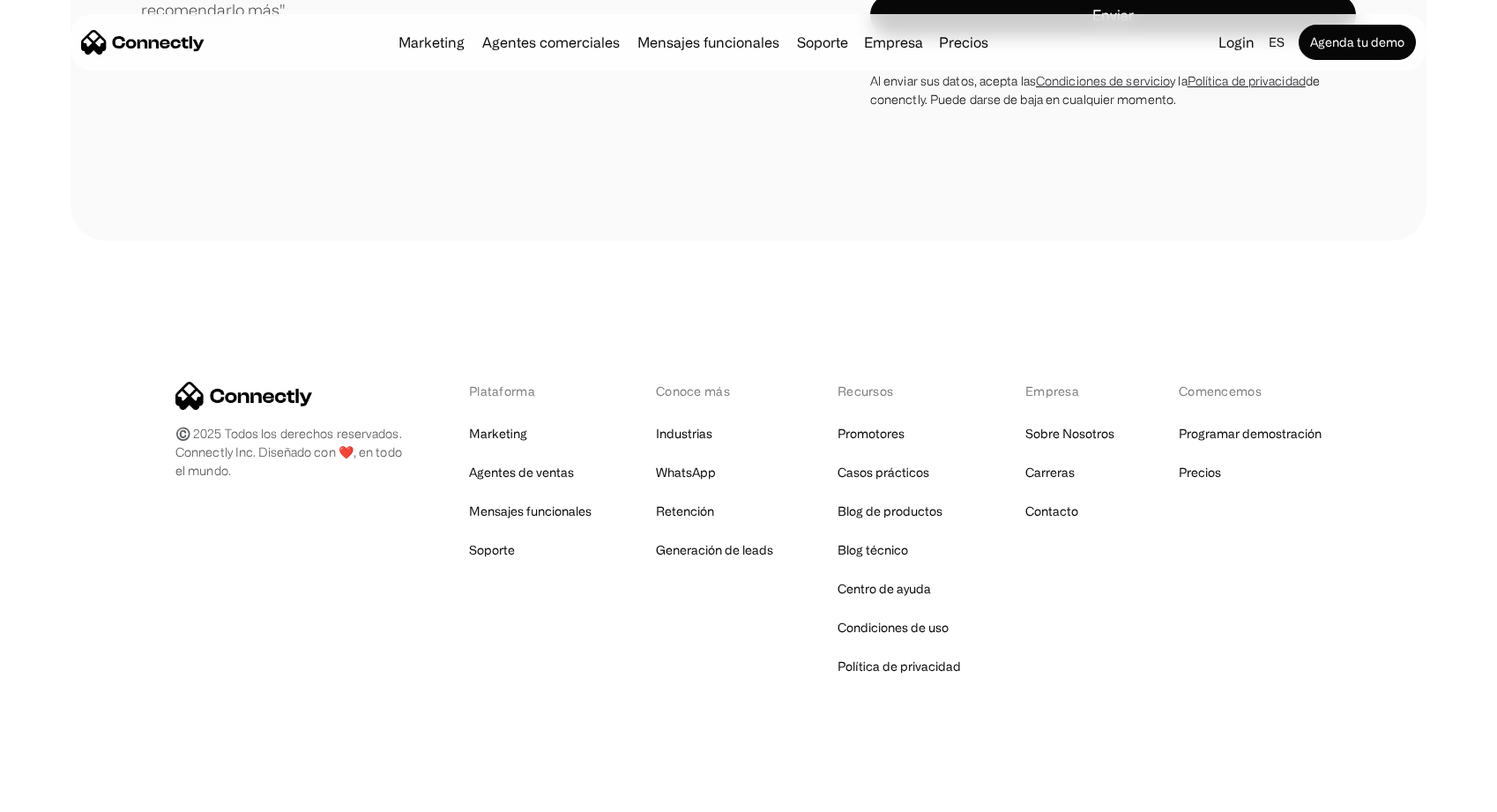
scroll to position [2559, 0]
click at [1369, 51] on link "Agenda tu demo" at bounding box center [1357, 42] width 117 height 36
